Goal: Task Accomplishment & Management: Use online tool/utility

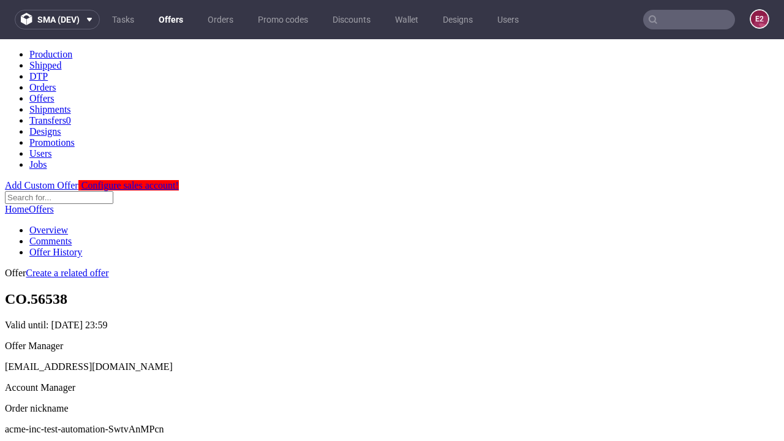
scroll to position [121, 0]
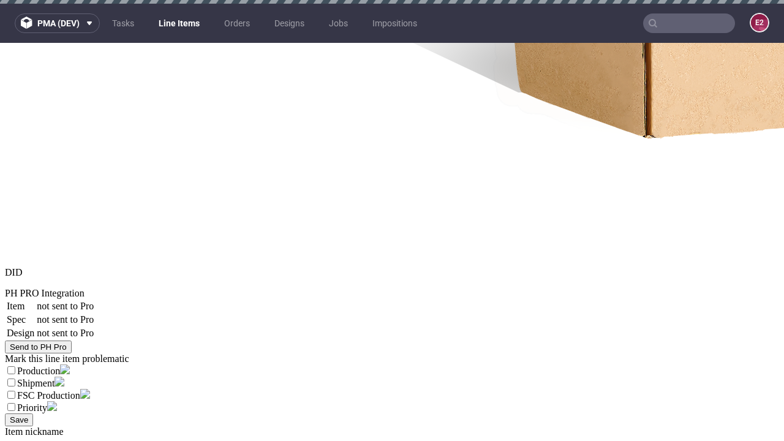
select select "accepted"
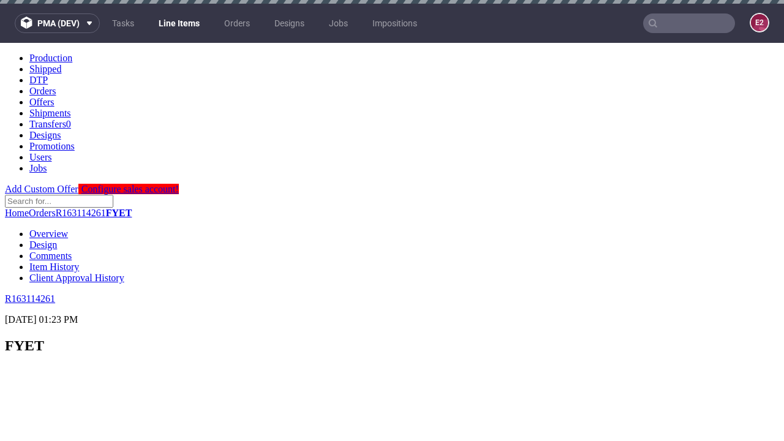
scroll to position [1494, 0]
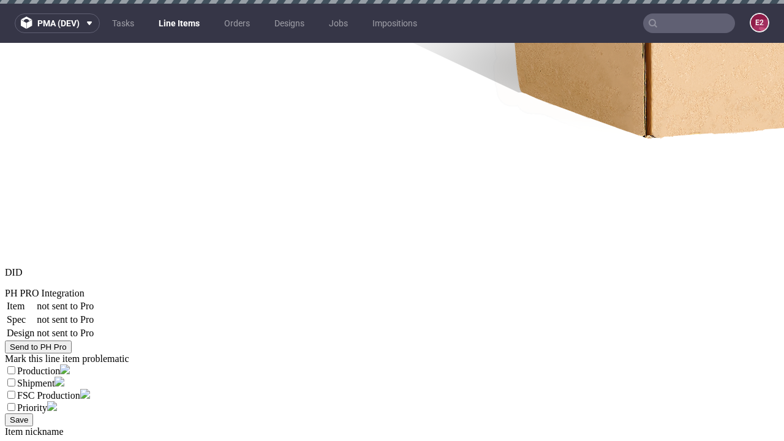
select select "received"
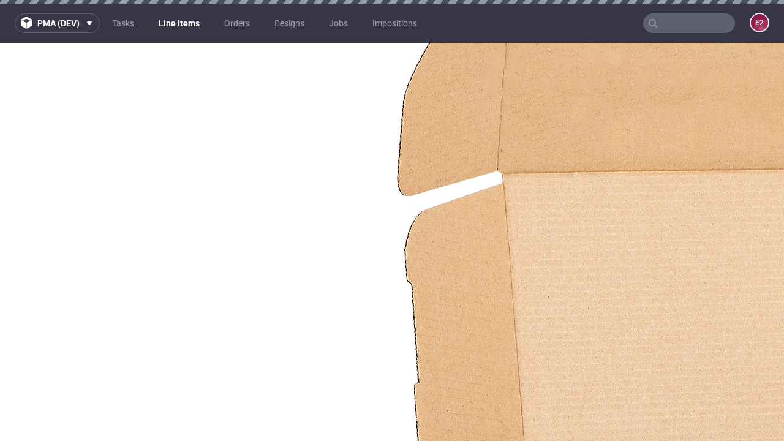
select select "accepted_dtp_issue_reprint"
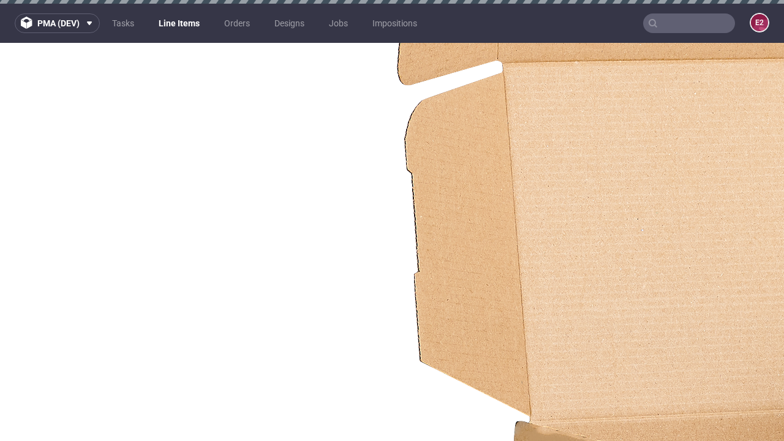
scroll to position [1728, 0]
